Goal: Navigation & Orientation: Find specific page/section

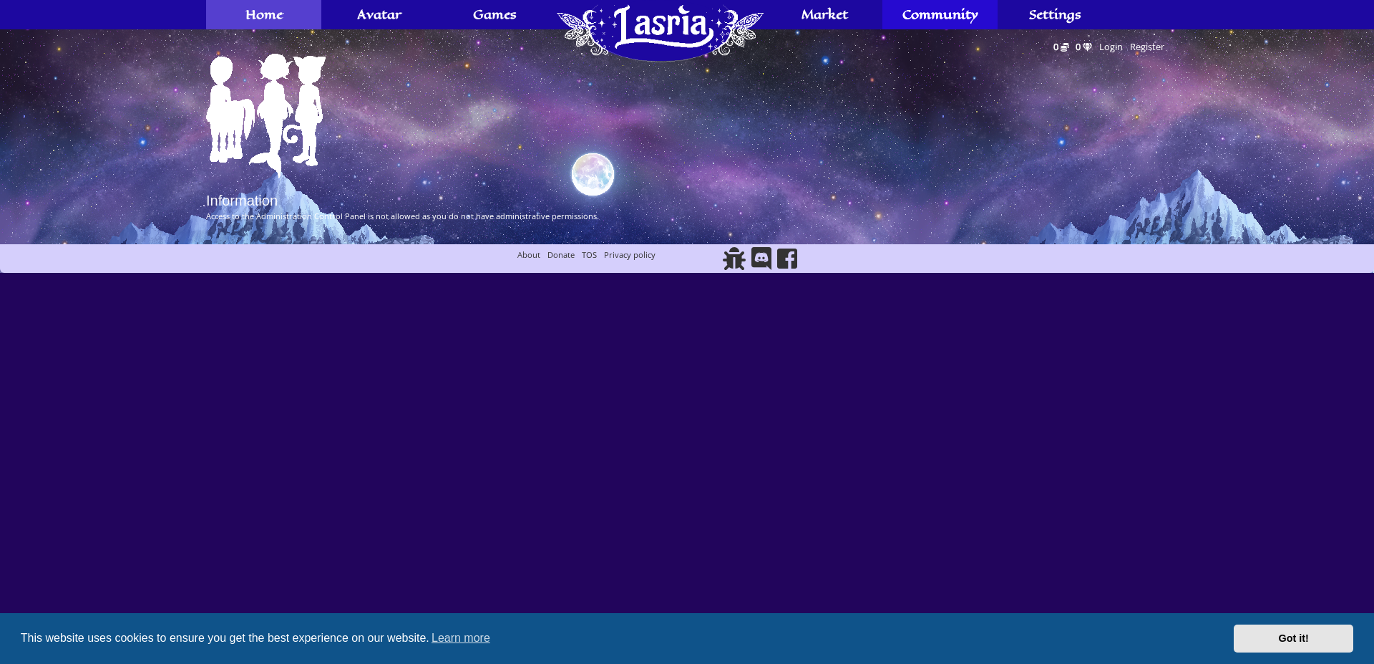
click at [279, 20] on span "Home" at bounding box center [264, 14] width 37 height 11
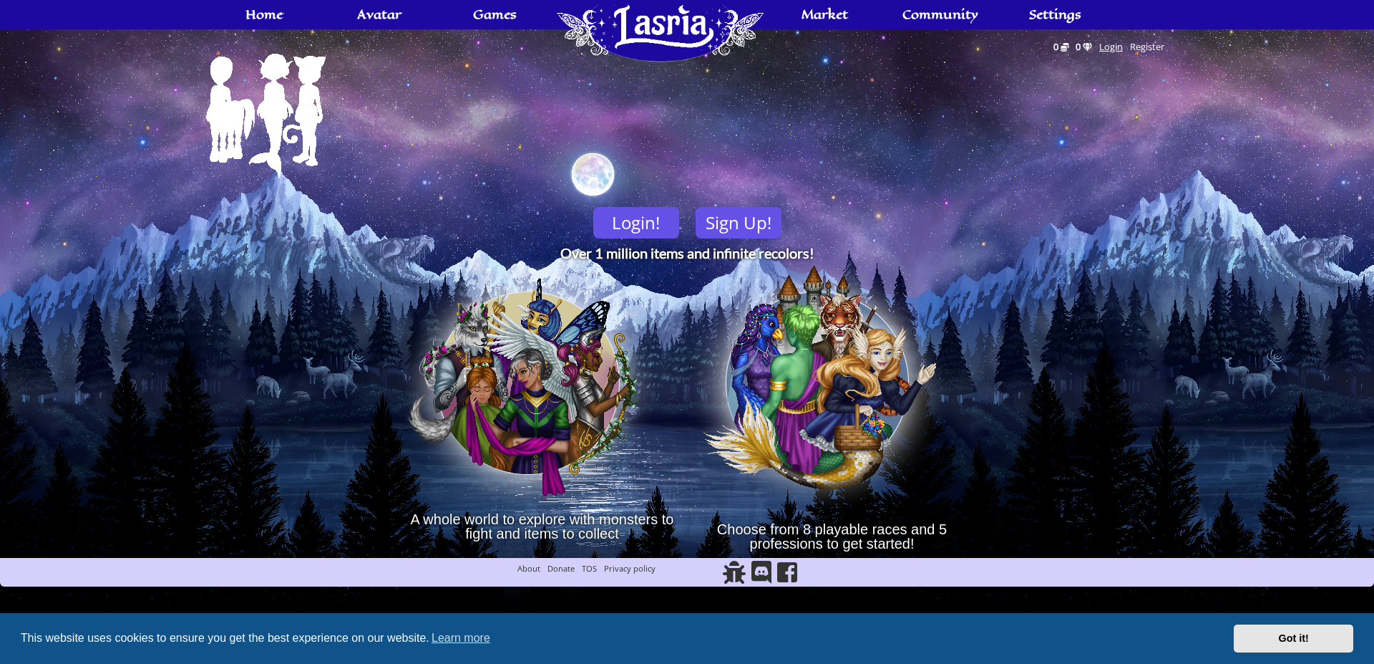
click at [1112, 47] on link "Login" at bounding box center [1111, 47] width 31 height 20
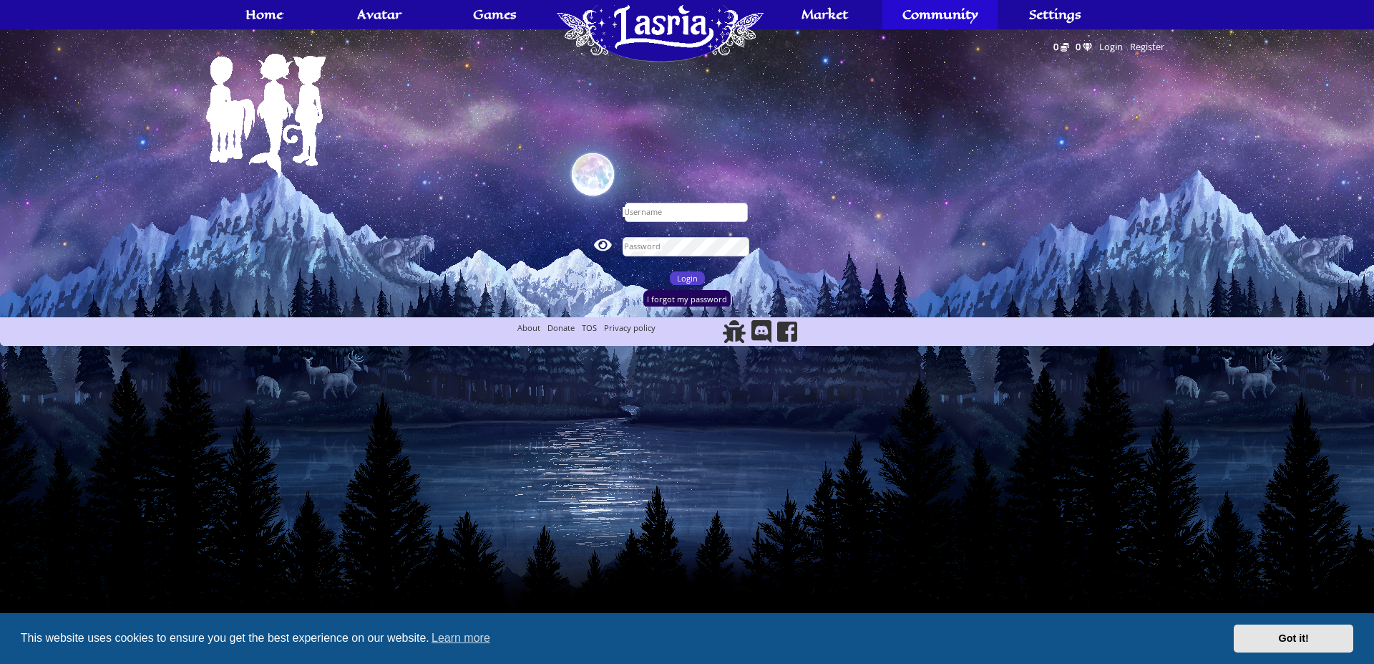
type input "Saeyra"
click at [673, 218] on input "Saeyra" at bounding box center [686, 212] width 123 height 19
click at [680, 278] on input "Login" at bounding box center [687, 278] width 35 height 14
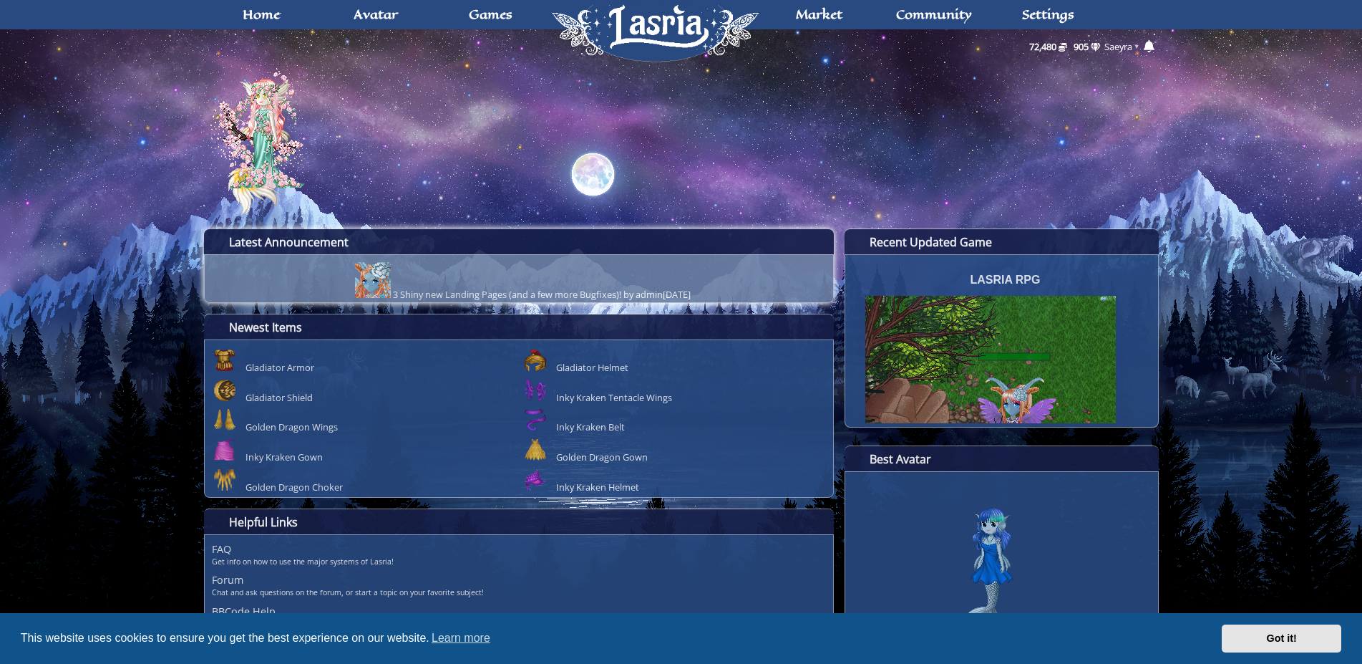
click at [355, 270] on img "Announcements" at bounding box center [373, 280] width 36 height 36
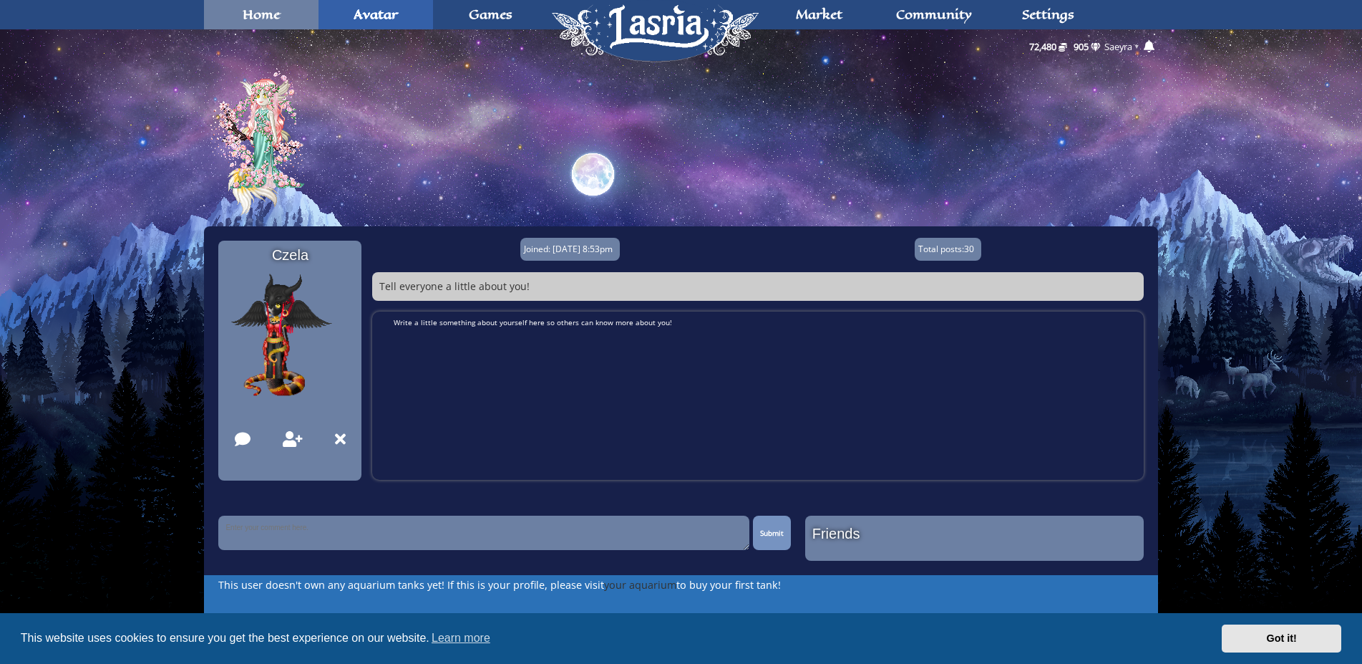
click at [265, 24] on link "Home" at bounding box center [261, 14] width 115 height 29
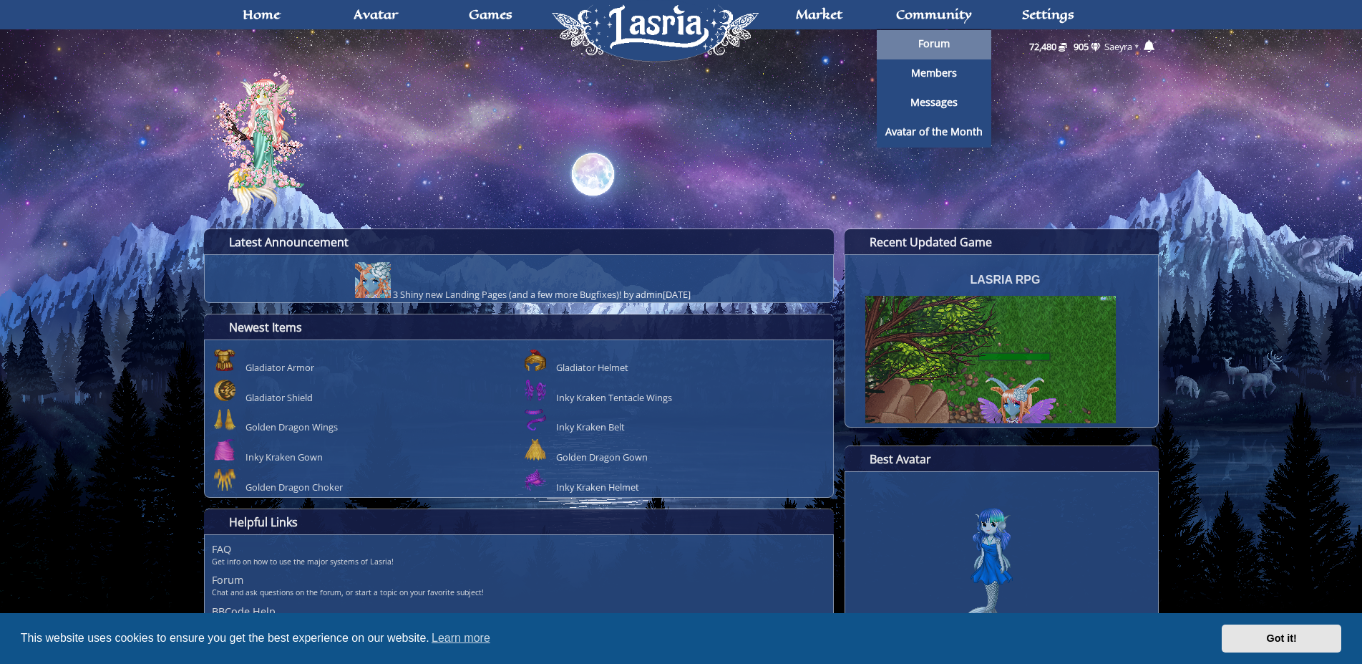
click at [951, 49] on link "Forum" at bounding box center [934, 44] width 115 height 29
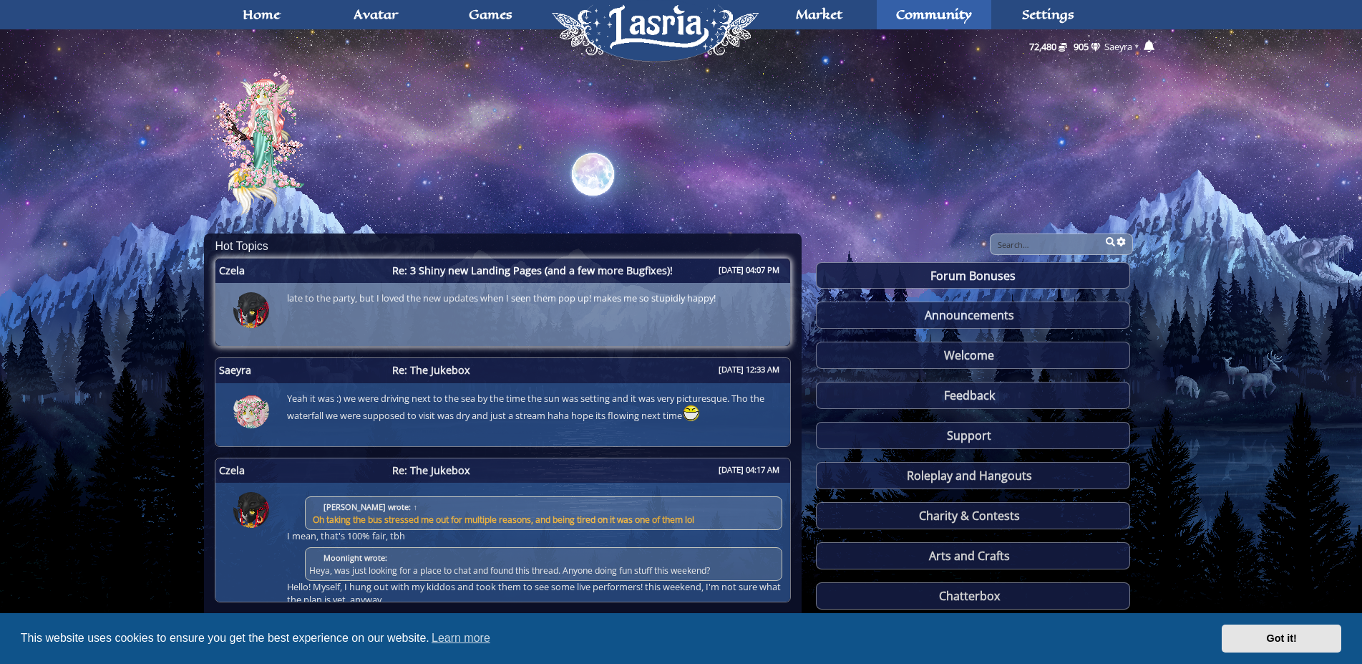
click at [714, 309] on div "late to the party, but I loved the new updates when I seen them pop up! makes m…" at bounding box center [498, 313] width 450 height 50
click at [712, 290] on link "late to the party, but I loved the new updates when I seen them pop up! makes m…" at bounding box center [501, 291] width 457 height 7
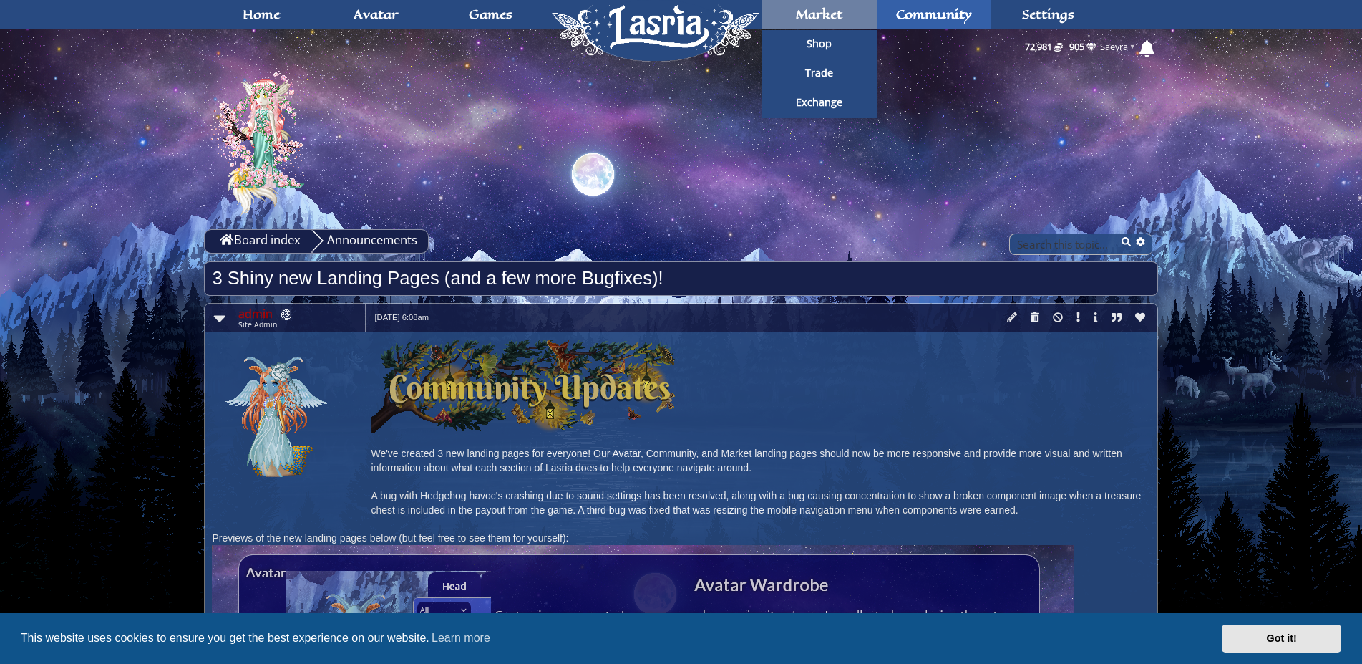
click at [795, 5] on link "Market" at bounding box center [819, 14] width 115 height 29
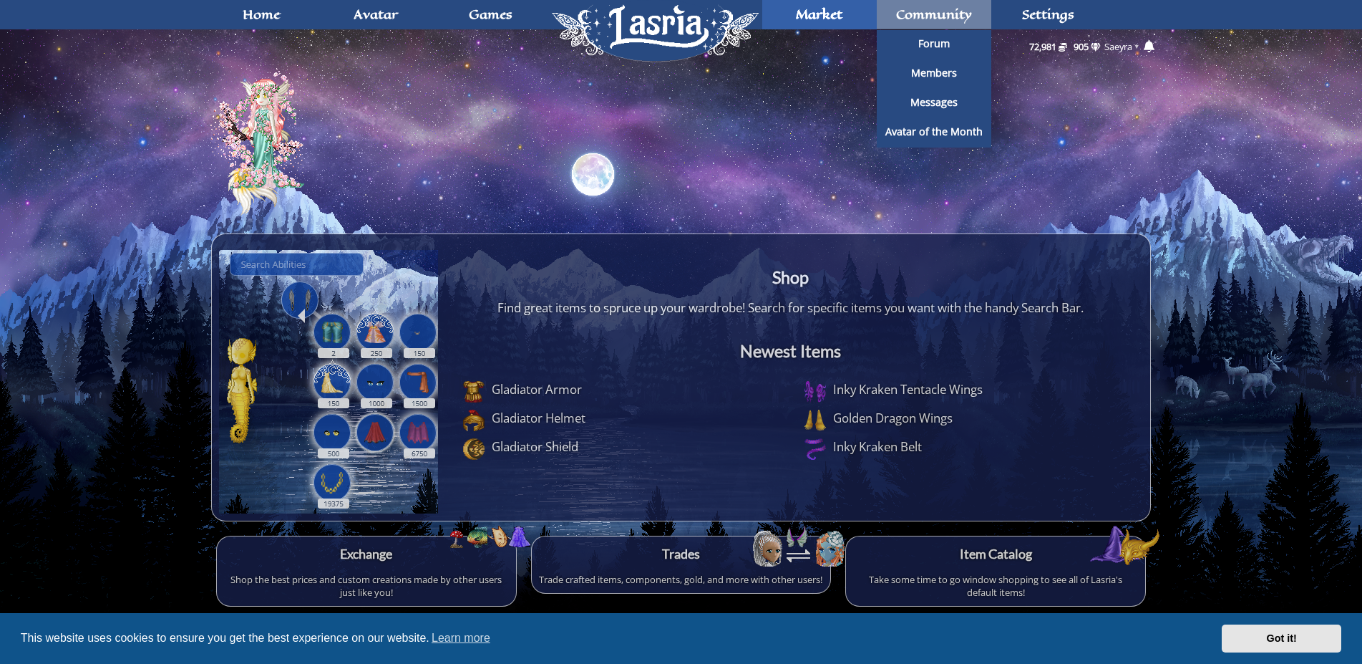
click at [926, 9] on span "Community" at bounding box center [934, 14] width 76 height 11
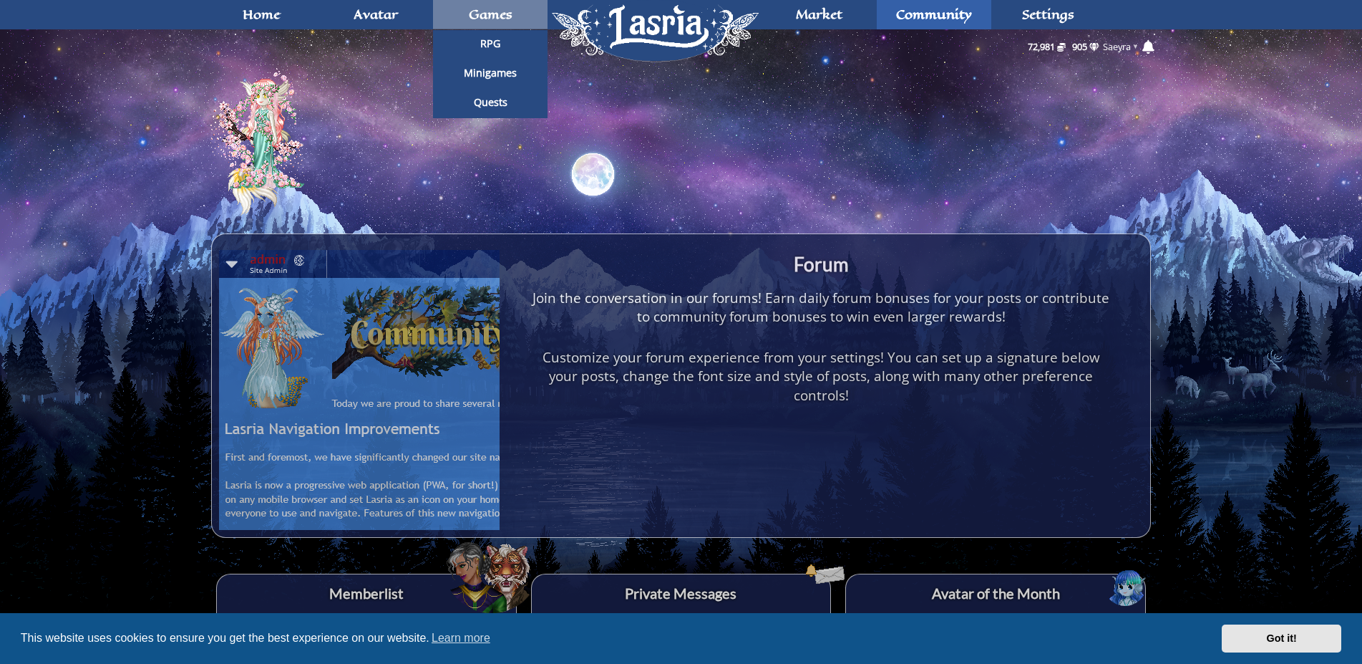
click at [490, 27] on link "Games" at bounding box center [490, 14] width 115 height 29
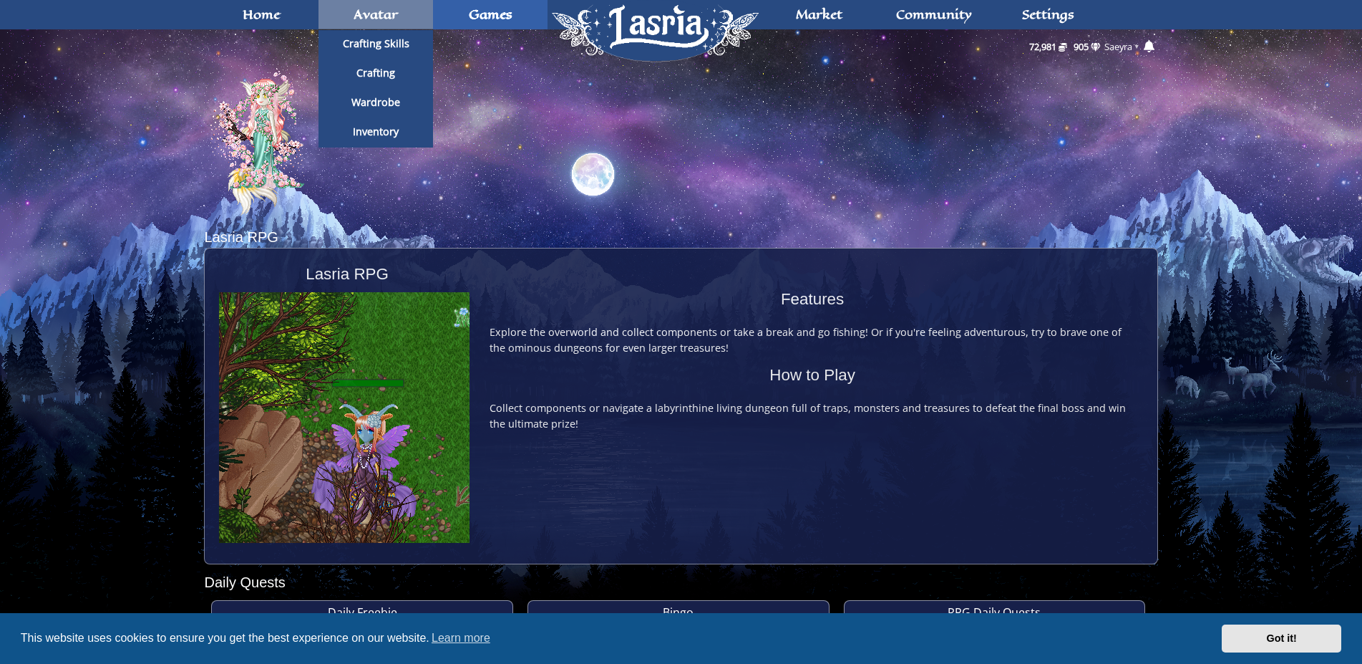
click at [392, 13] on span "Avatar" at bounding box center [376, 14] width 44 height 11
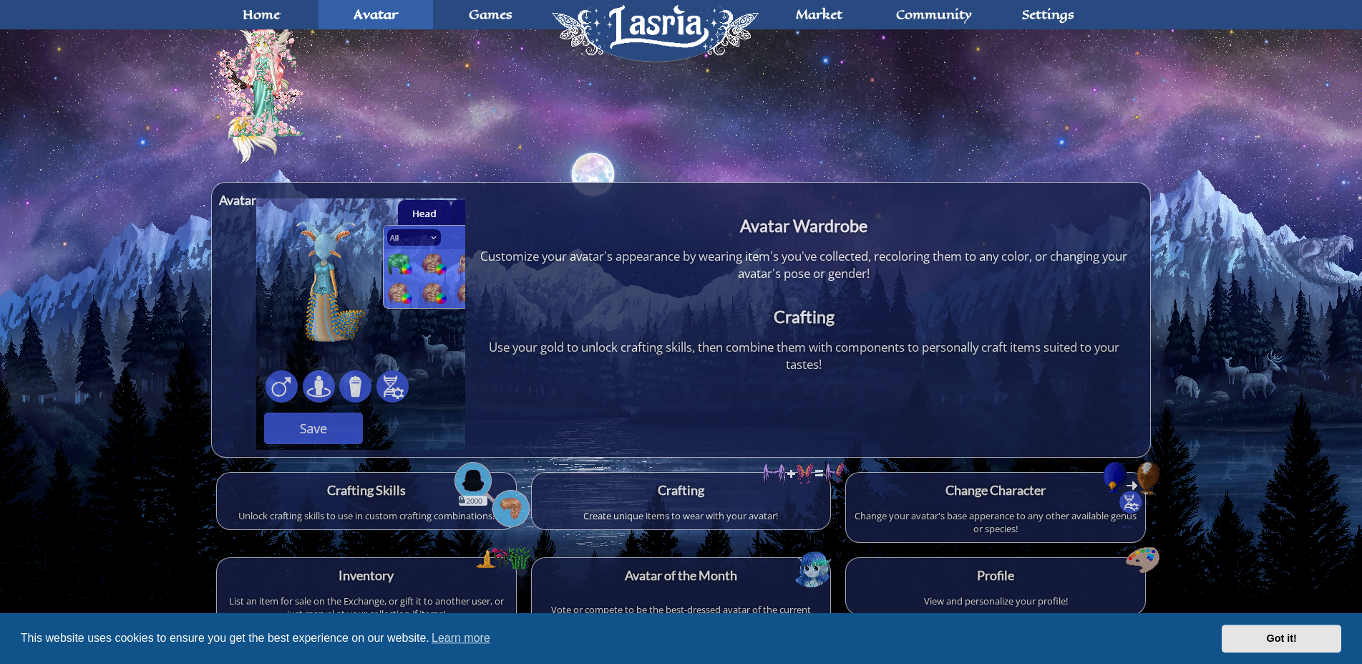
scroll to position [89, 0]
